Goal: Navigation & Orientation: Find specific page/section

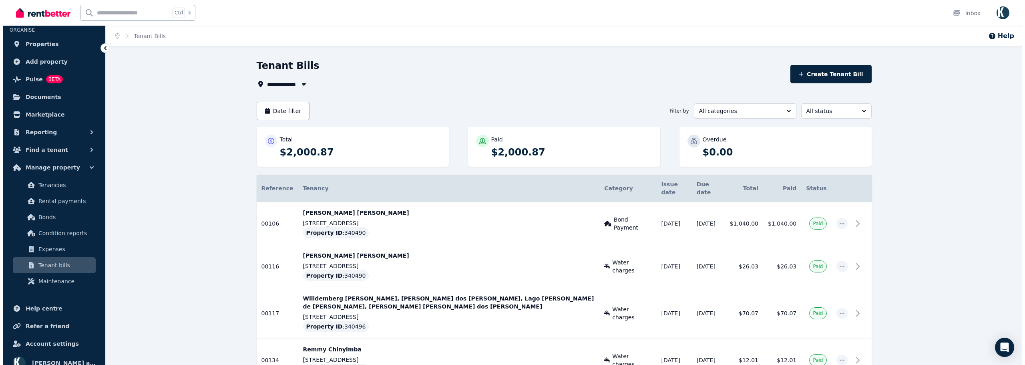
scroll to position [26, 0]
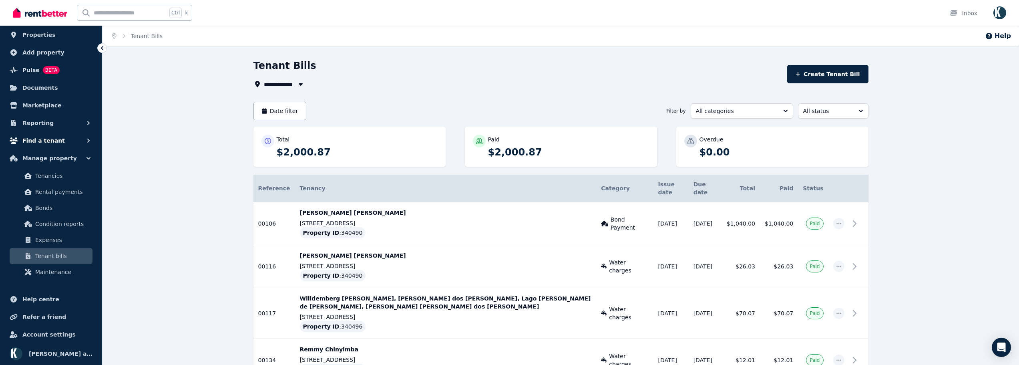
click at [63, 141] on button "Find a tenant" at bounding box center [50, 141] width 89 height 16
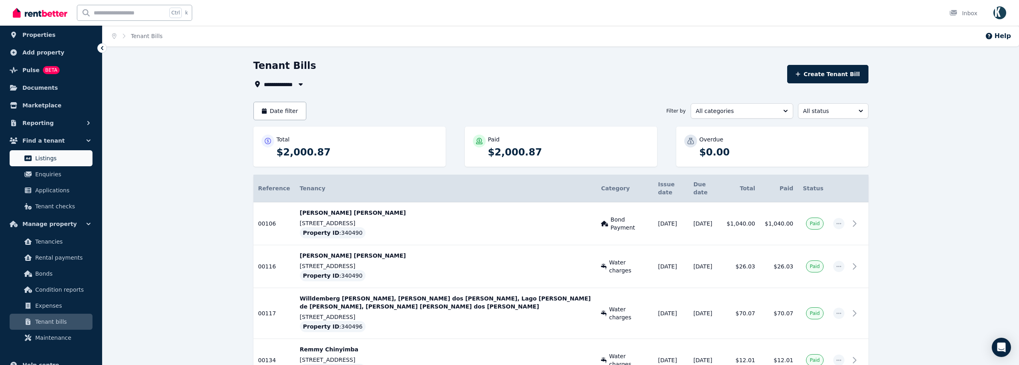
click at [51, 160] on span "Listings" at bounding box center [62, 158] width 54 height 10
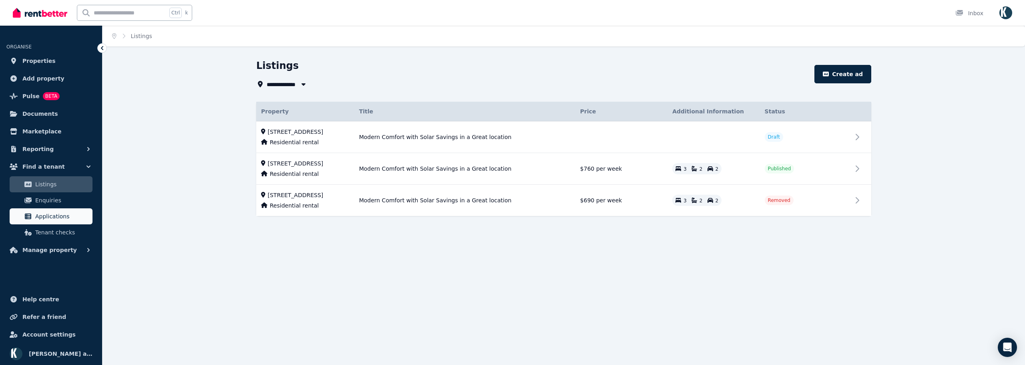
click at [53, 216] on span "Applications" at bounding box center [62, 216] width 54 height 10
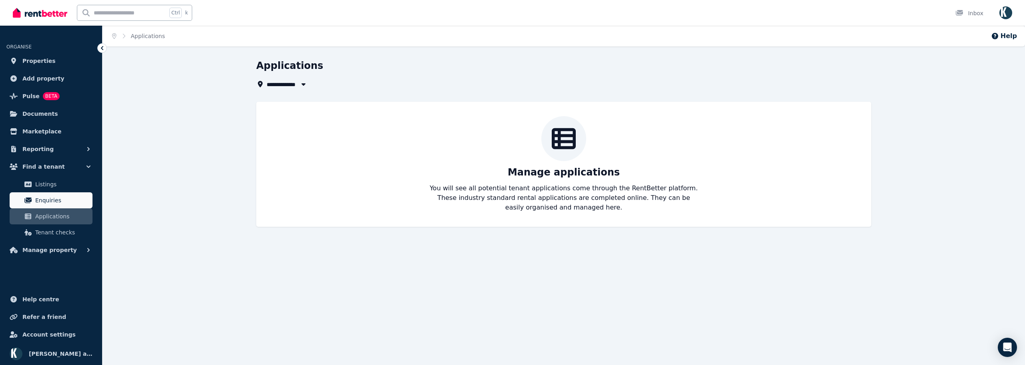
click at [46, 197] on span "Enquiries" at bounding box center [62, 200] width 54 height 10
